Goal: Navigation & Orientation: Go to known website

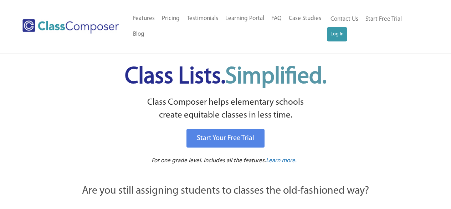
click at [336, 38] on link "Log In" at bounding box center [337, 34] width 20 height 14
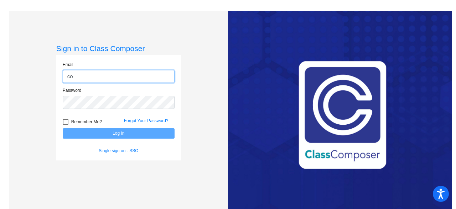
type input "[PERSON_NAME][EMAIL_ADDRESS][PERSON_NAME][DOMAIN_NAME]"
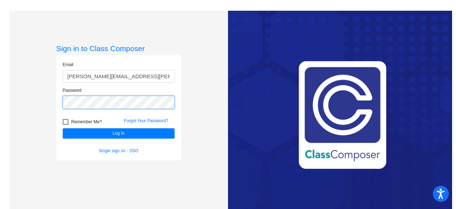
click at [63, 128] on button "Log In" at bounding box center [119, 133] width 112 height 10
